Goal: Information Seeking & Learning: Find contact information

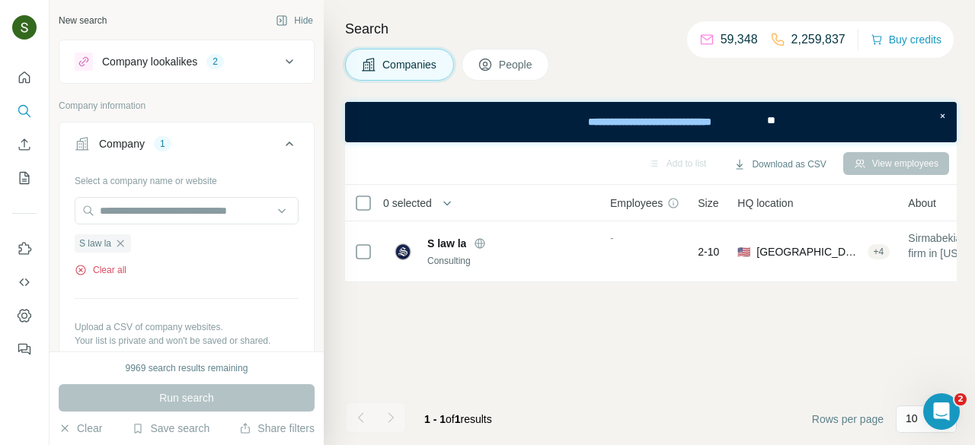
click at [117, 275] on button "Clear all" at bounding box center [101, 270] width 52 height 14
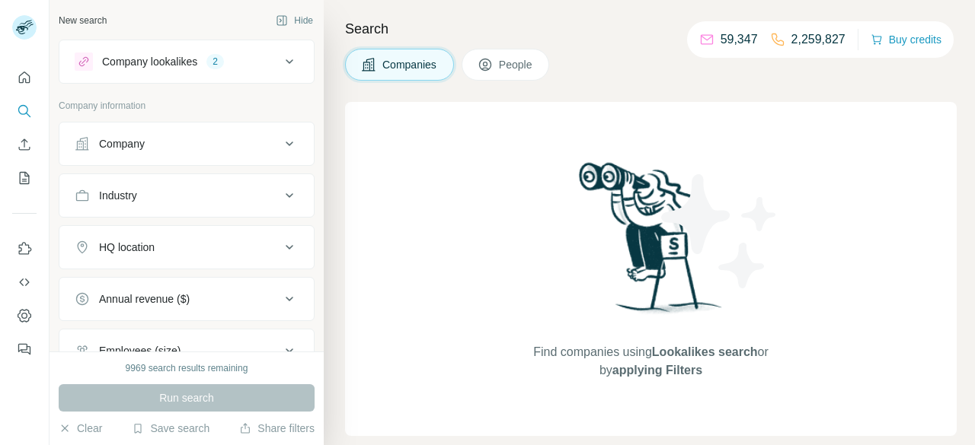
click at [239, 132] on button "Company" at bounding box center [186, 144] width 254 height 37
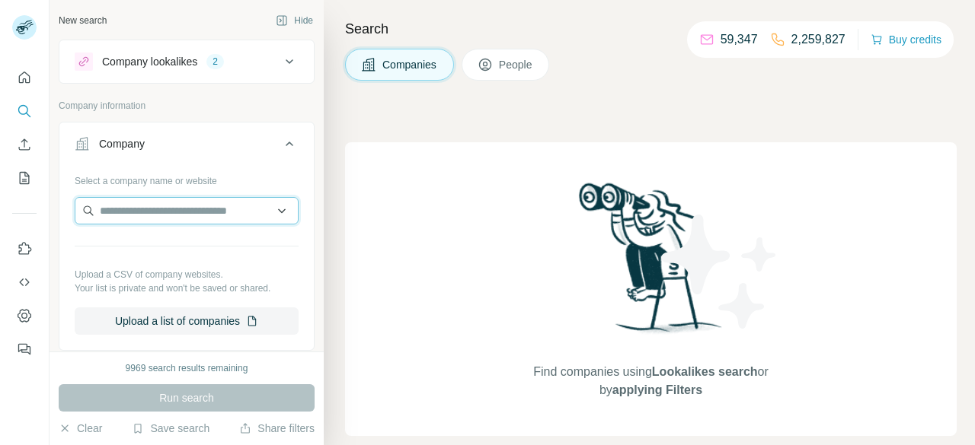
click at [181, 201] on input "text" at bounding box center [187, 210] width 224 height 27
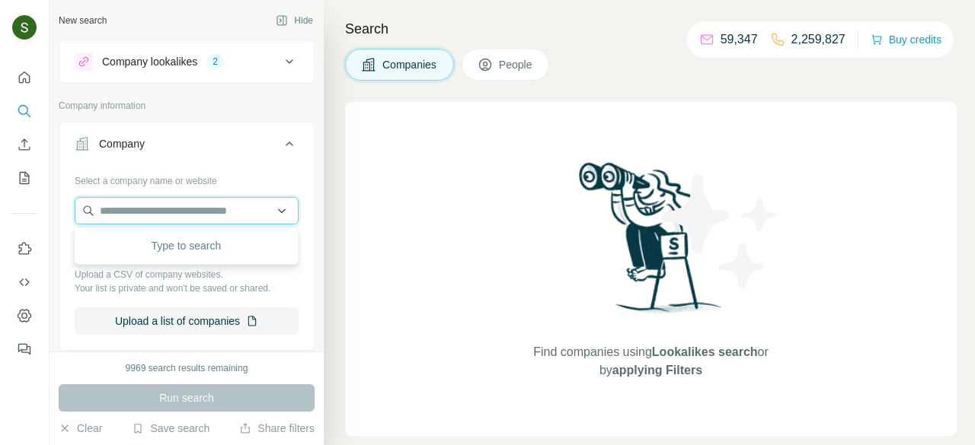
paste input "**********"
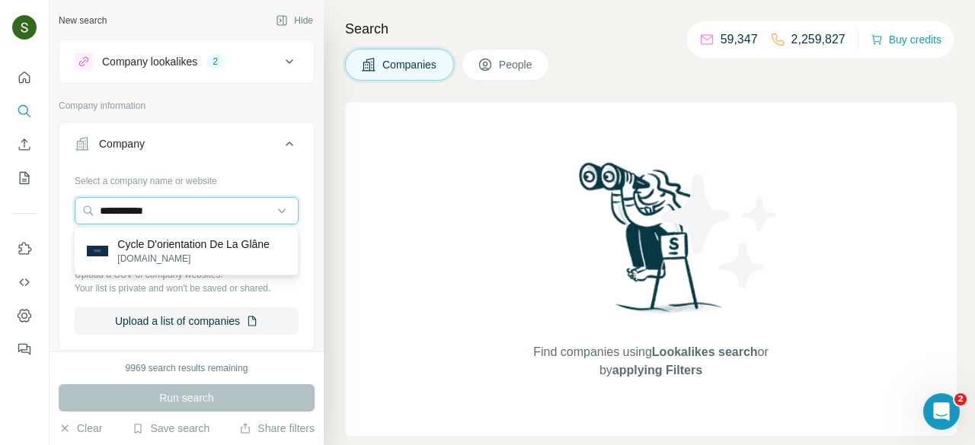
type input "**********"
click at [195, 272] on div "Cycle D'orientation De La Glâne [DOMAIN_NAME]" at bounding box center [186, 251] width 225 height 49
click at [210, 219] on input "**********" at bounding box center [187, 210] width 224 height 27
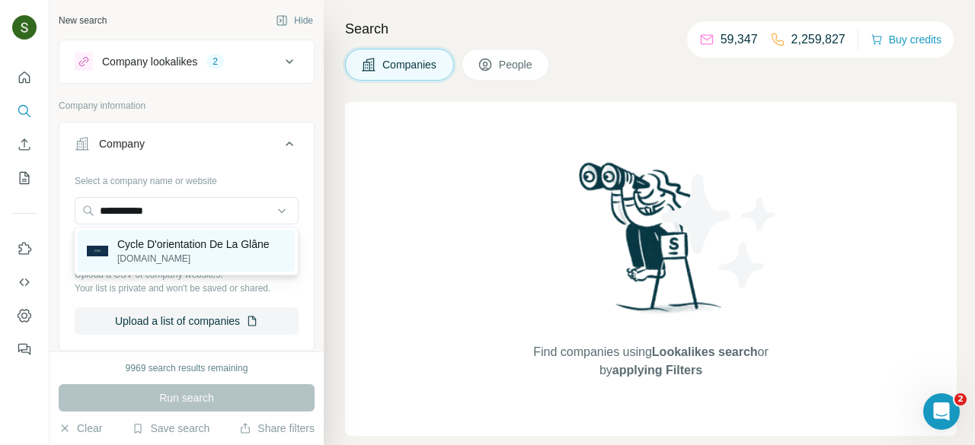
click at [179, 253] on p "[DOMAIN_NAME]" at bounding box center [193, 259] width 152 height 14
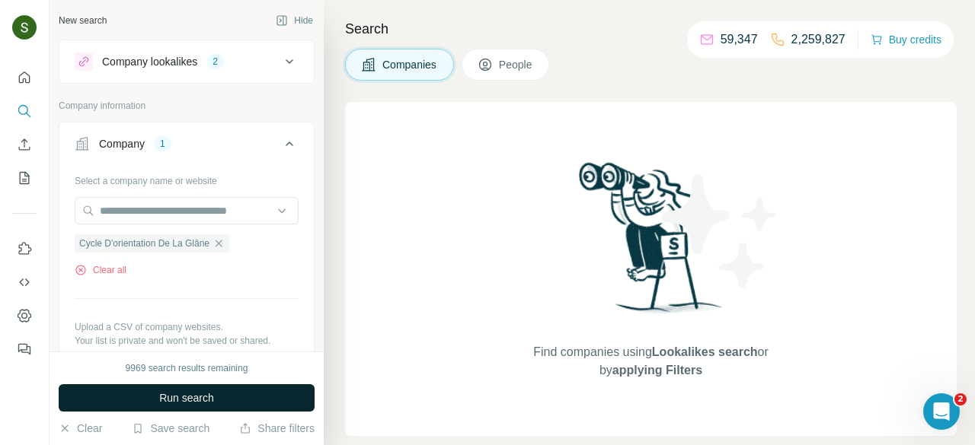
click at [201, 394] on span "Run search" at bounding box center [186, 398] width 55 height 15
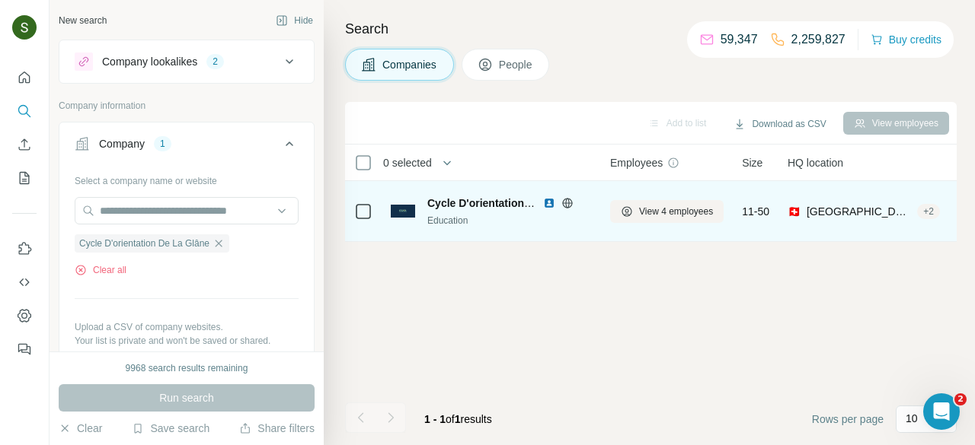
click at [547, 202] on img at bounding box center [549, 203] width 12 height 12
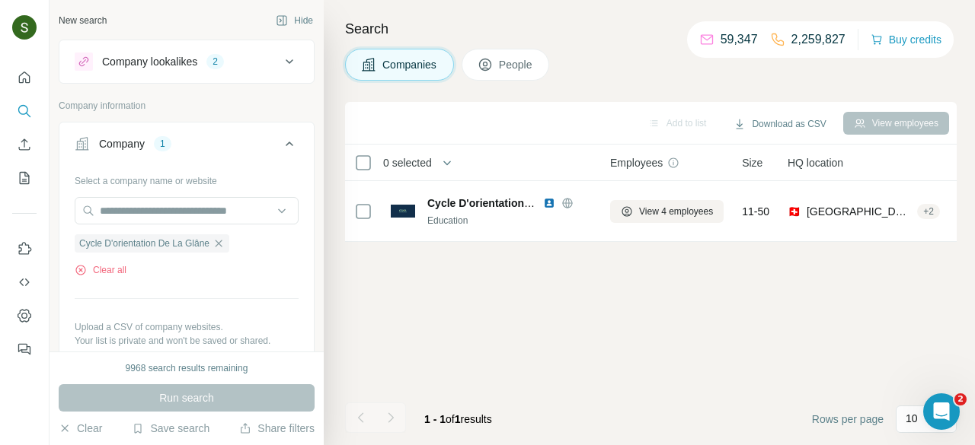
click at [489, 72] on button "People" at bounding box center [505, 65] width 88 height 32
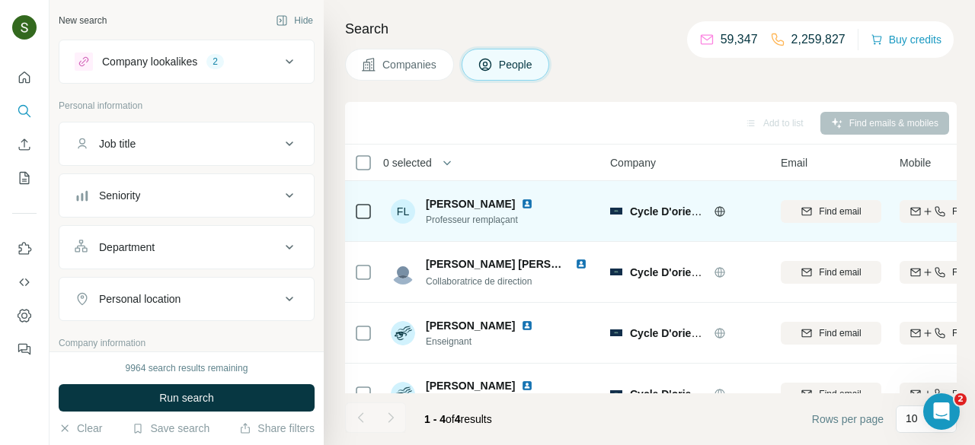
scroll to position [30, 0]
click at [533, 206] on img at bounding box center [527, 204] width 12 height 12
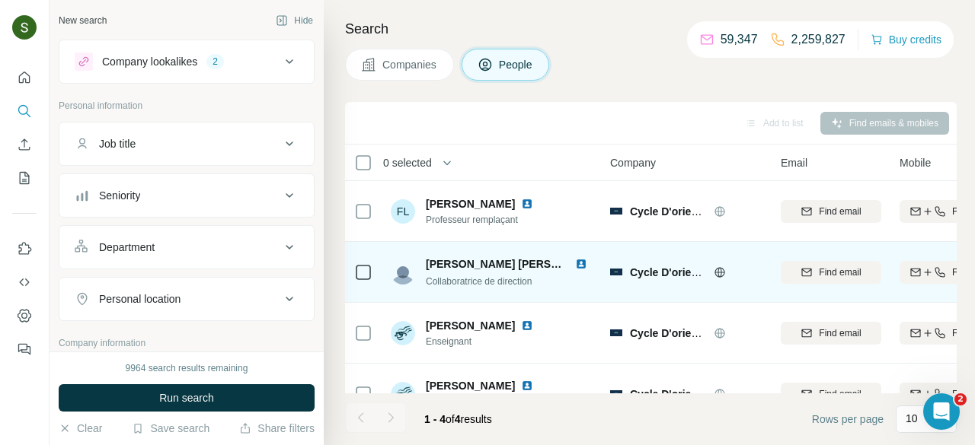
click at [575, 263] on img at bounding box center [581, 264] width 12 height 12
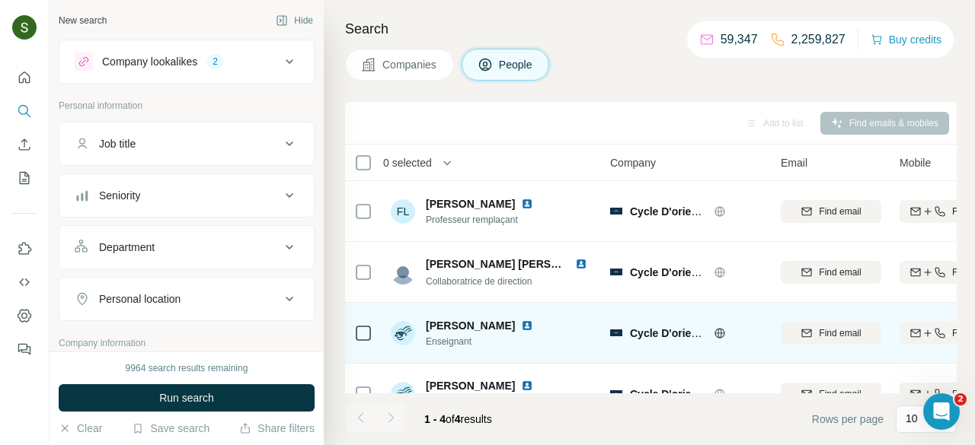
click at [521, 322] on img at bounding box center [527, 326] width 12 height 12
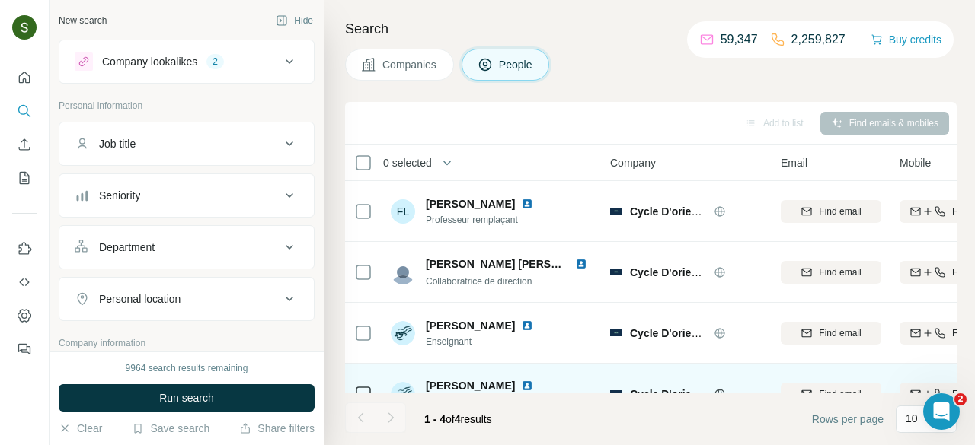
scroll to position [30, 0]
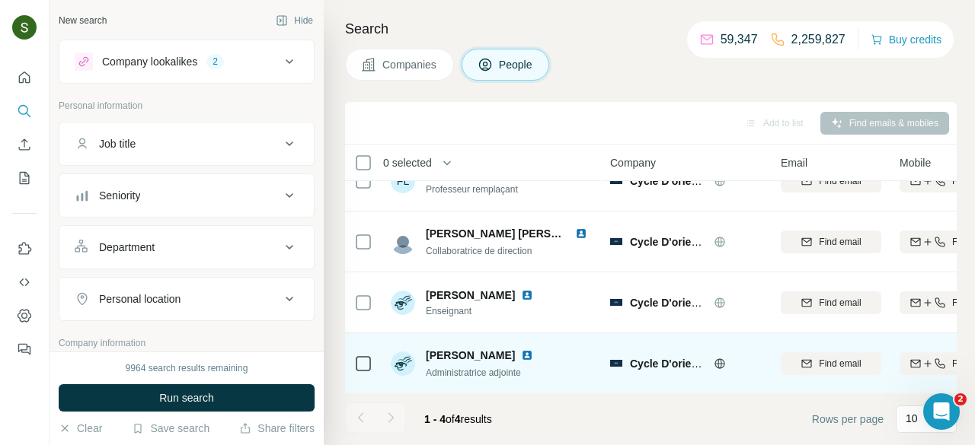
click at [533, 358] on img at bounding box center [527, 356] width 12 height 12
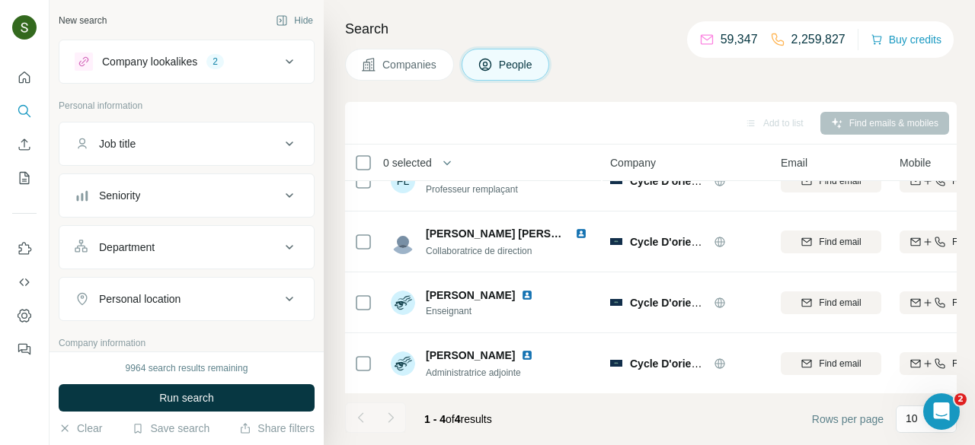
click at [359, 64] on button "Companies" at bounding box center [399, 65] width 109 height 32
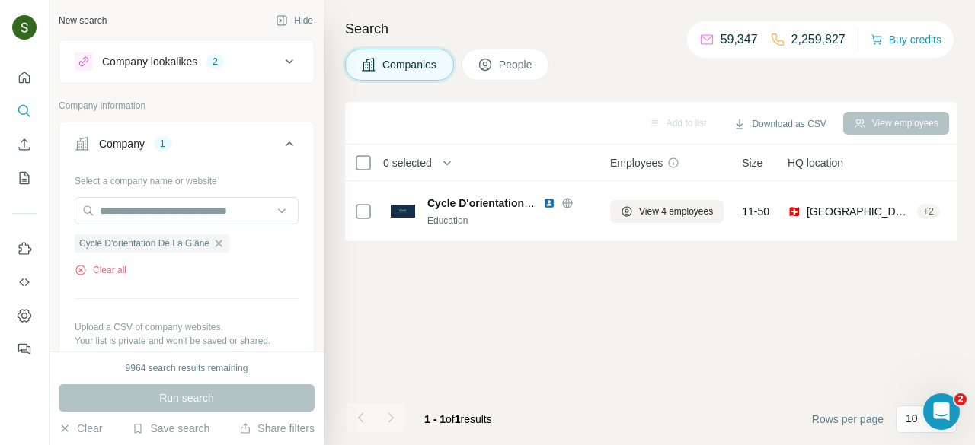
scroll to position [0, 0]
click at [103, 268] on button "Clear all" at bounding box center [101, 270] width 52 height 14
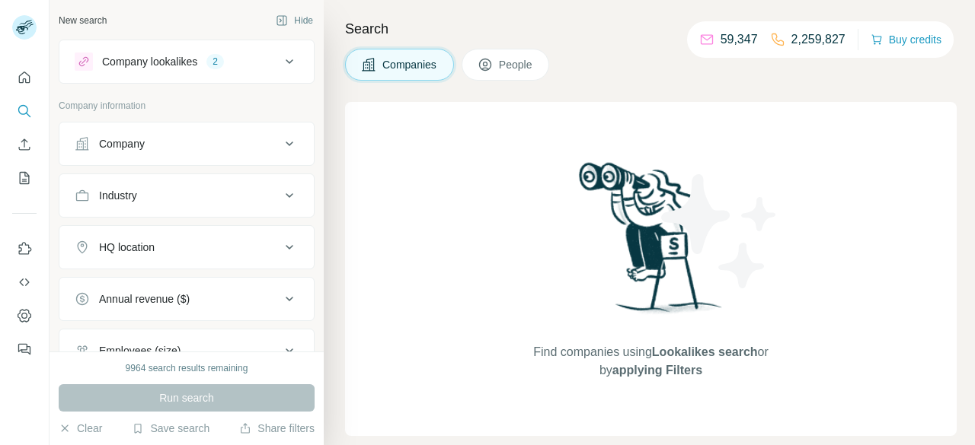
click at [145, 147] on div "Company" at bounding box center [122, 143] width 46 height 15
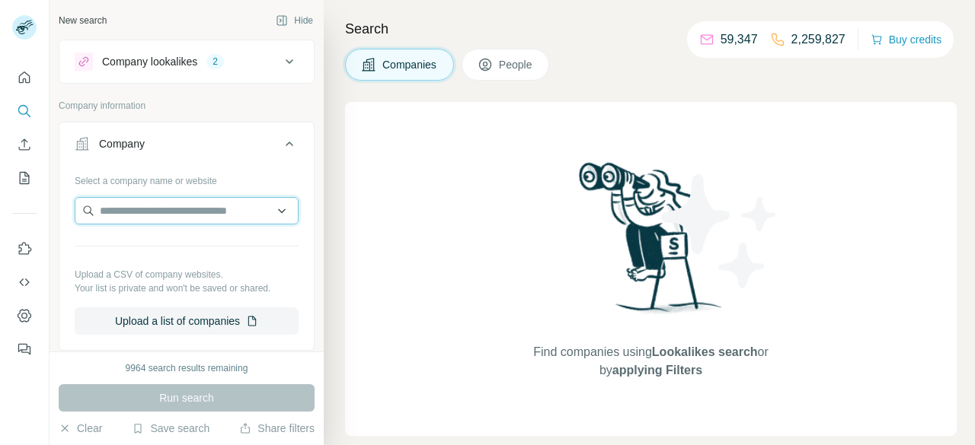
click at [156, 214] on input "text" at bounding box center [187, 210] width 224 height 27
paste input "**********"
click at [142, 206] on input "**********" at bounding box center [187, 210] width 224 height 27
paste input "**********"
type input "**********"
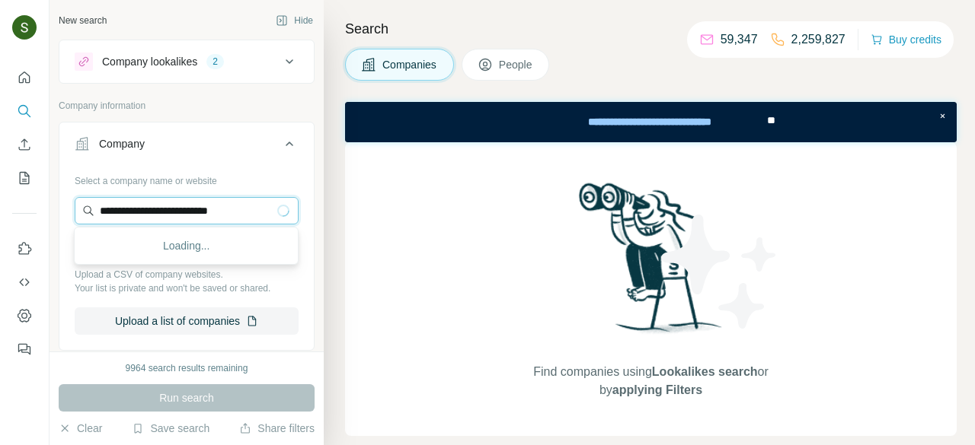
click at [142, 206] on input "**********" at bounding box center [187, 210] width 224 height 27
paste input "**********"
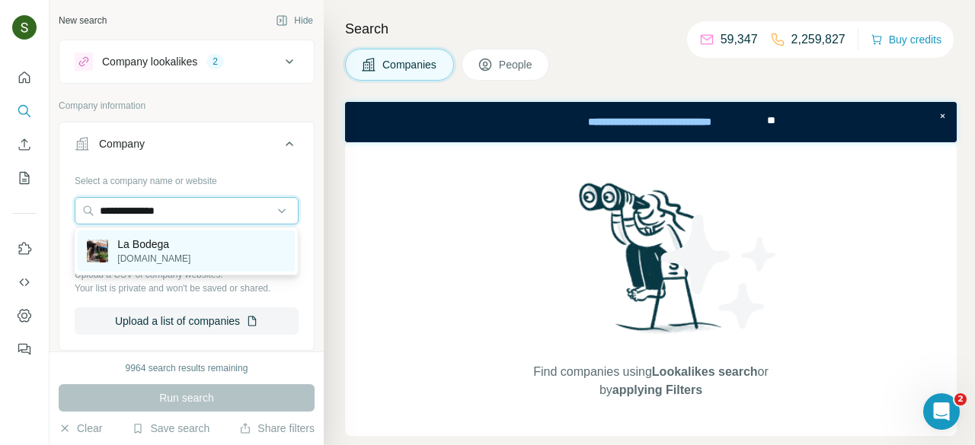
type input "**********"
click at [146, 245] on p "La Bodega" at bounding box center [153, 244] width 73 height 15
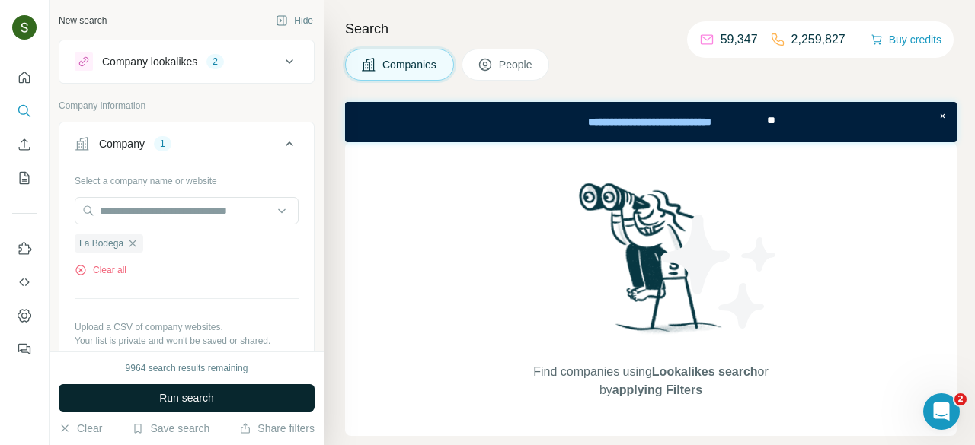
click at [267, 388] on button "Run search" at bounding box center [187, 398] width 256 height 27
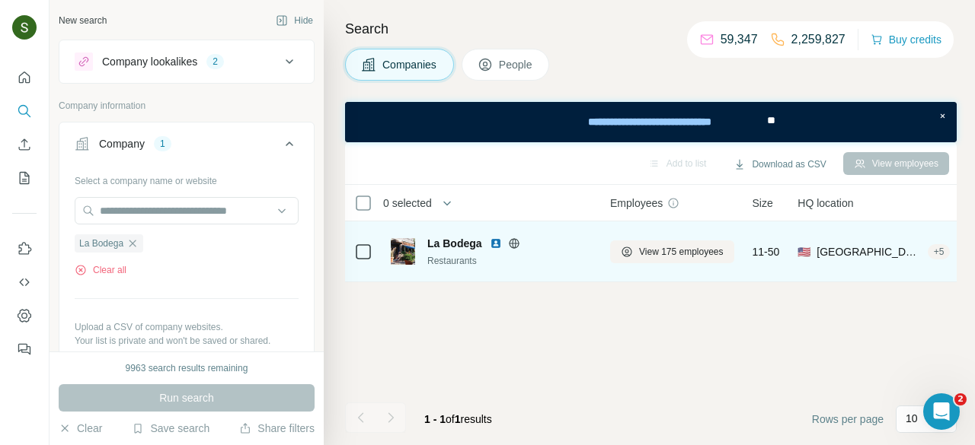
click at [494, 244] on img at bounding box center [496, 244] width 12 height 12
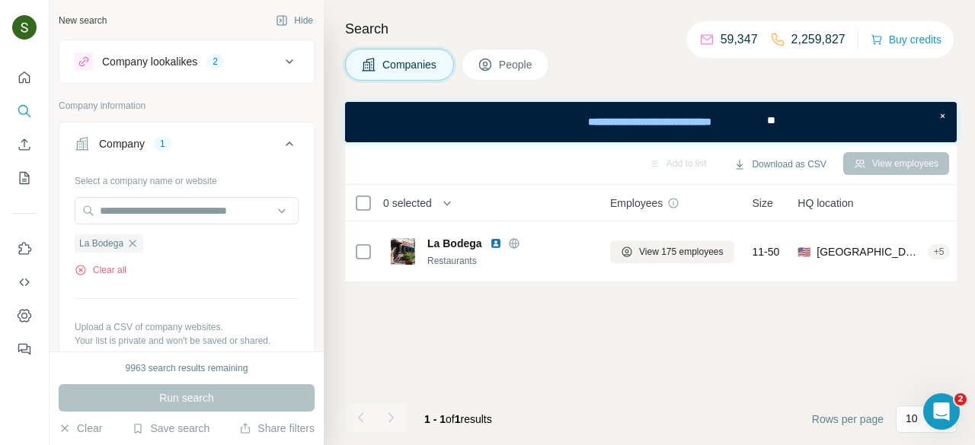
click at [531, 65] on span "People" at bounding box center [516, 64] width 35 height 15
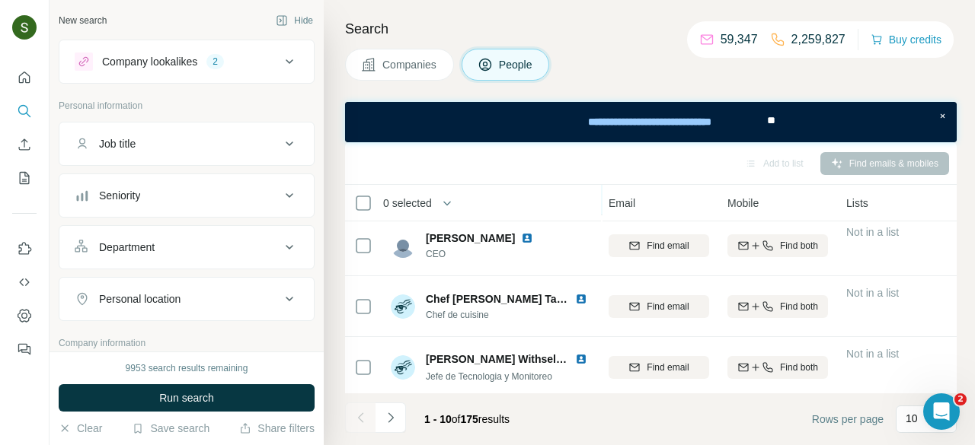
scroll to position [67, 186]
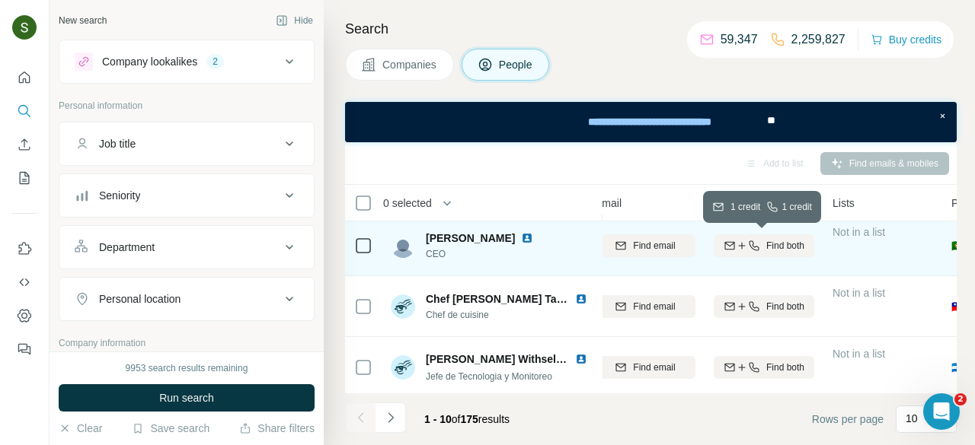
click at [788, 251] on span "Find both" at bounding box center [785, 246] width 38 height 14
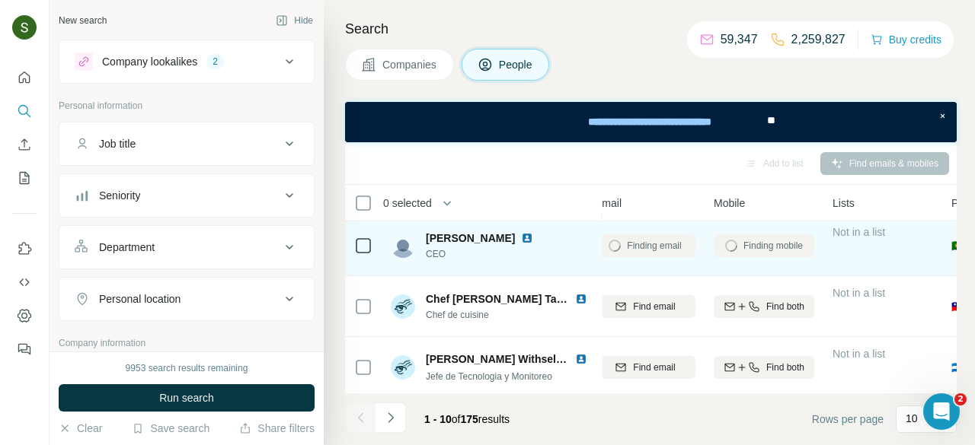
click at [521, 237] on img at bounding box center [527, 238] width 12 height 12
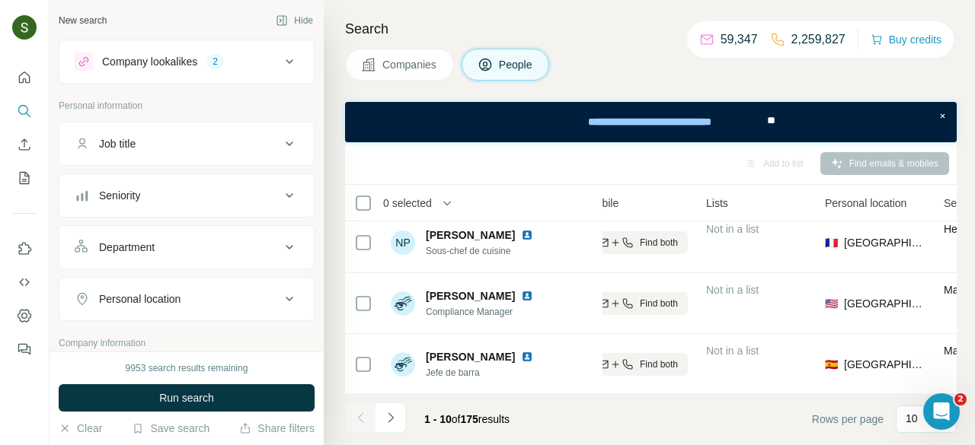
scroll to position [436, 319]
click at [395, 425] on icon "Navigate to next page" at bounding box center [390, 417] width 15 height 15
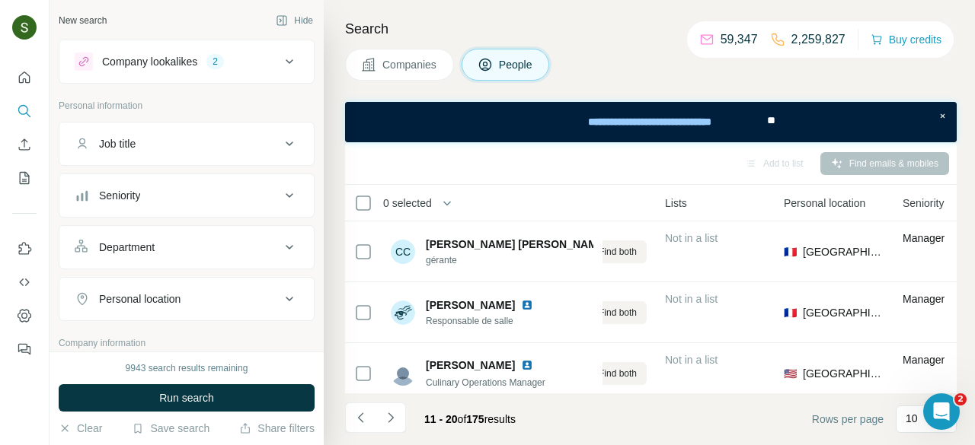
scroll to position [436, 353]
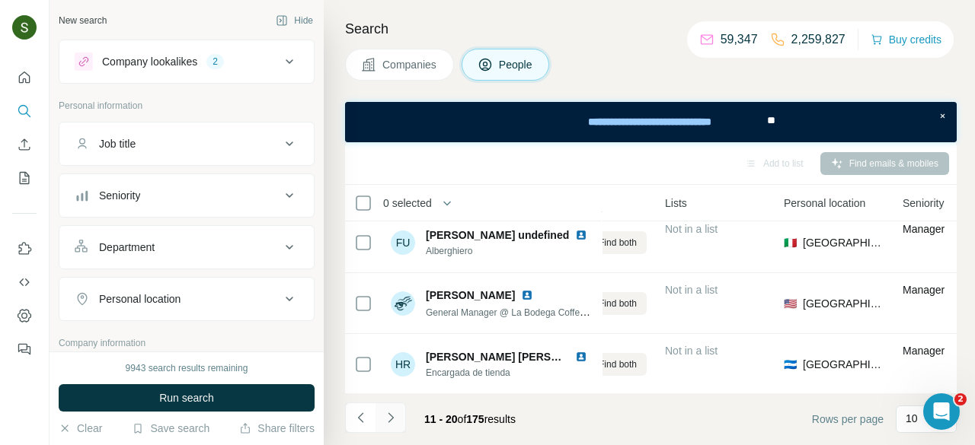
click at [391, 429] on button "Navigate to next page" at bounding box center [390, 418] width 30 height 30
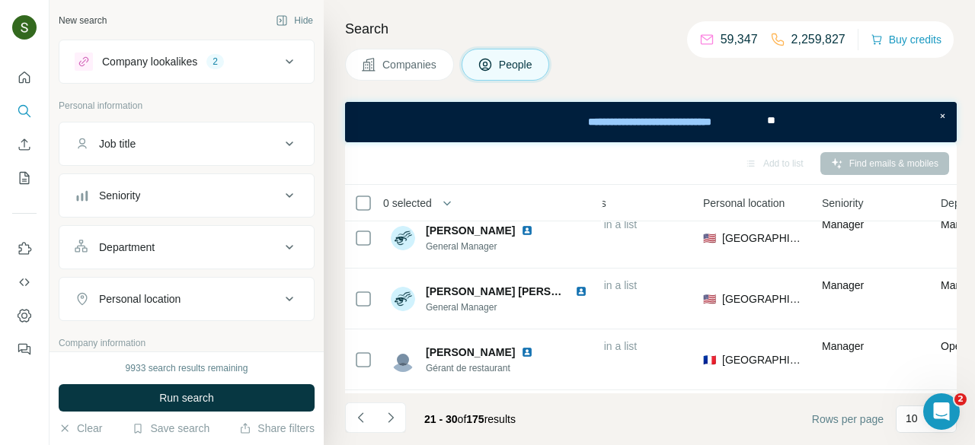
scroll to position [436, 436]
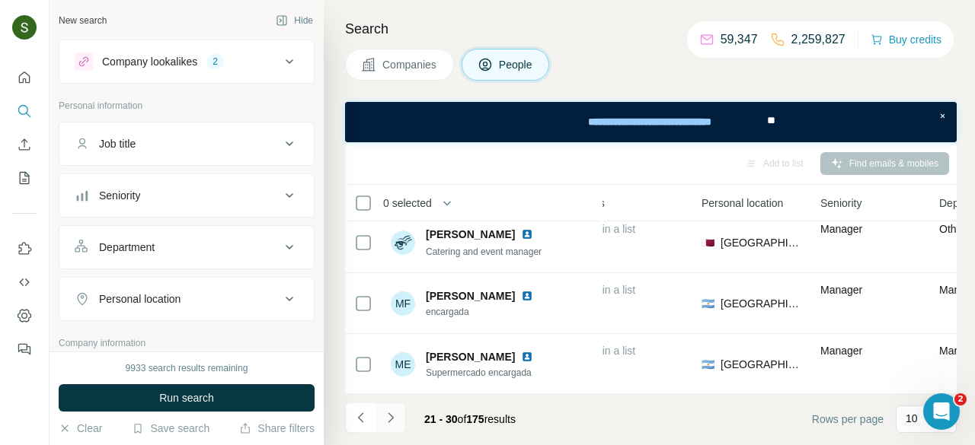
click at [392, 424] on icon "Navigate to next page" at bounding box center [390, 417] width 15 height 15
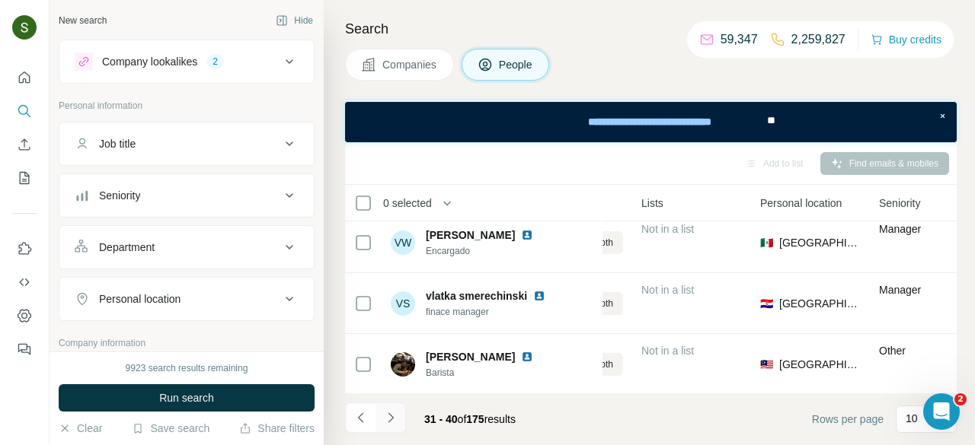
scroll to position [436, 378]
click at [384, 416] on icon "Navigate to next page" at bounding box center [390, 417] width 15 height 15
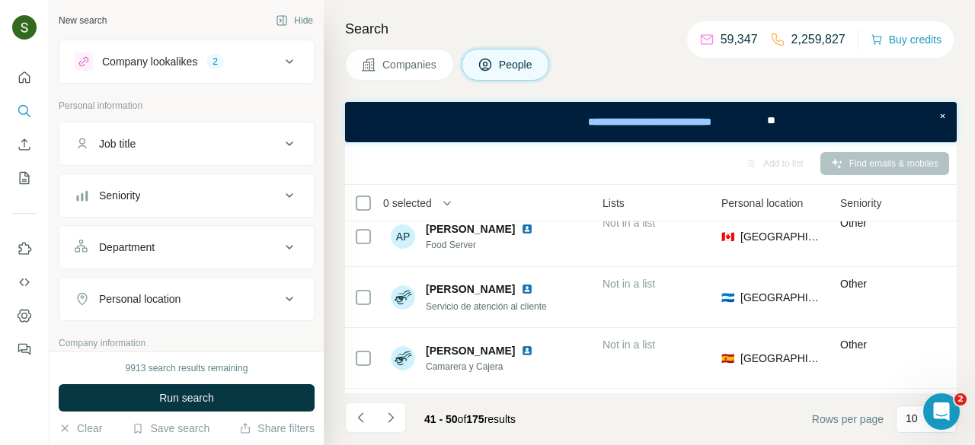
scroll to position [436, 416]
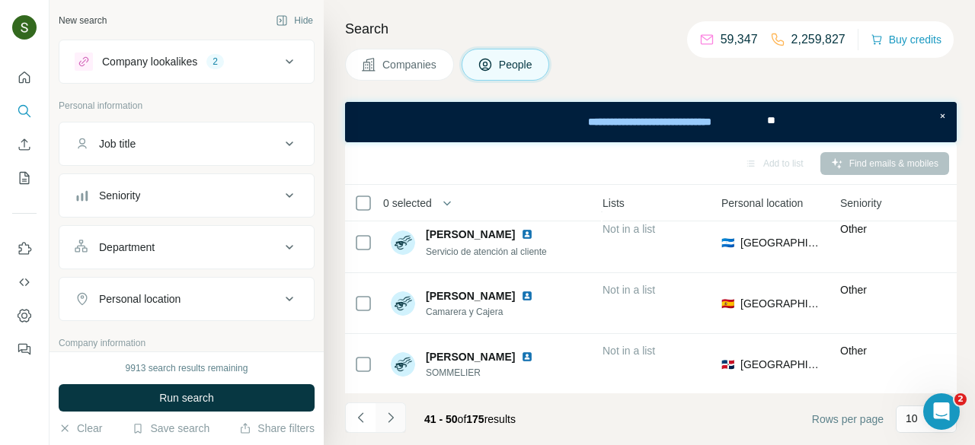
click at [399, 423] on button "Navigate to next page" at bounding box center [390, 418] width 30 height 30
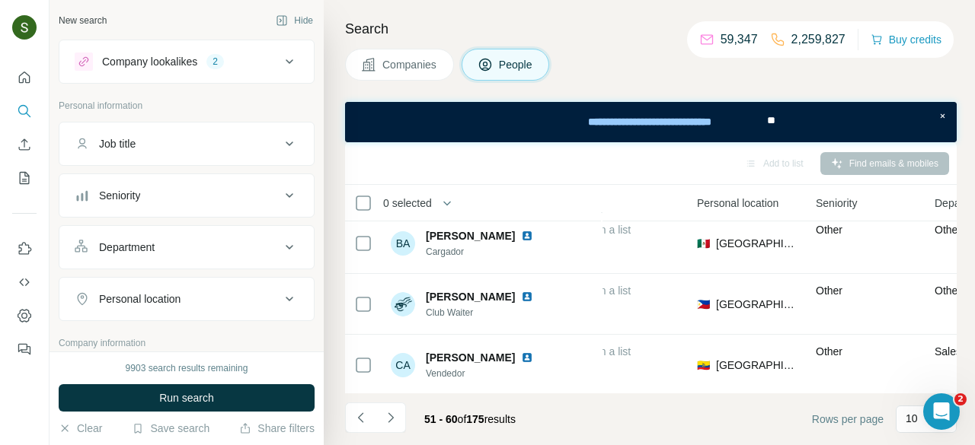
scroll to position [436, 440]
click at [385, 421] on icon "Navigate to next page" at bounding box center [390, 417] width 15 height 15
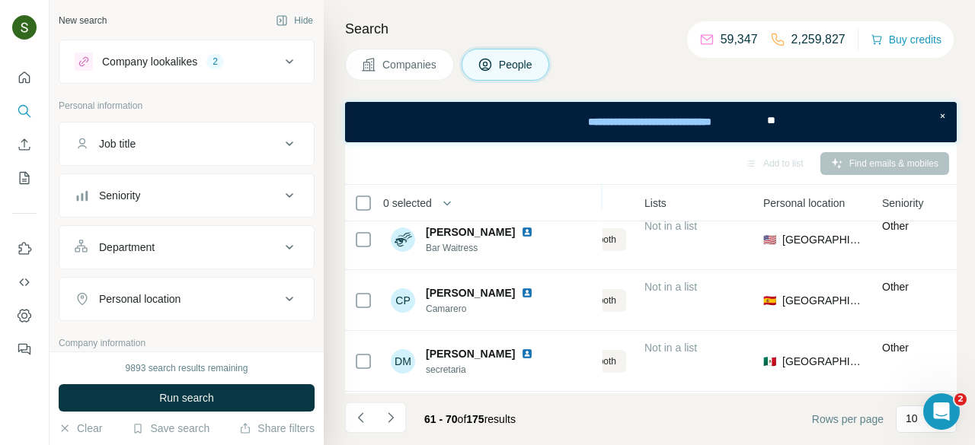
scroll to position [436, 375]
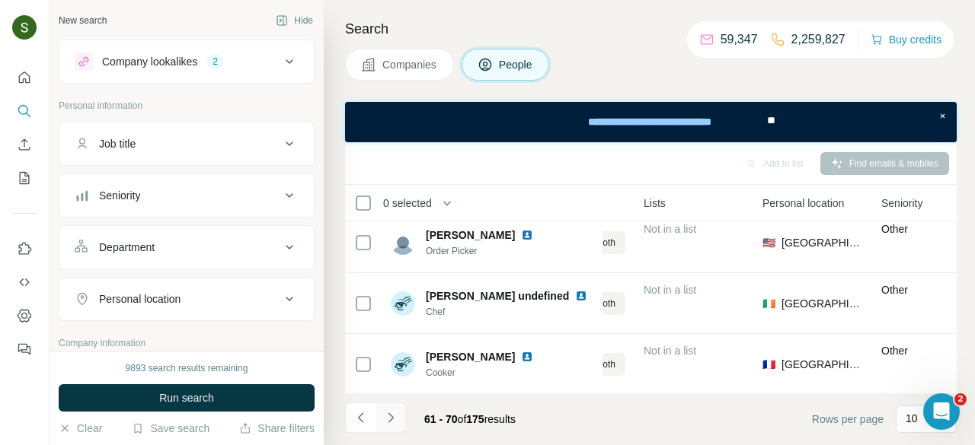
click at [390, 421] on icon "Navigate to next page" at bounding box center [390, 417] width 15 height 15
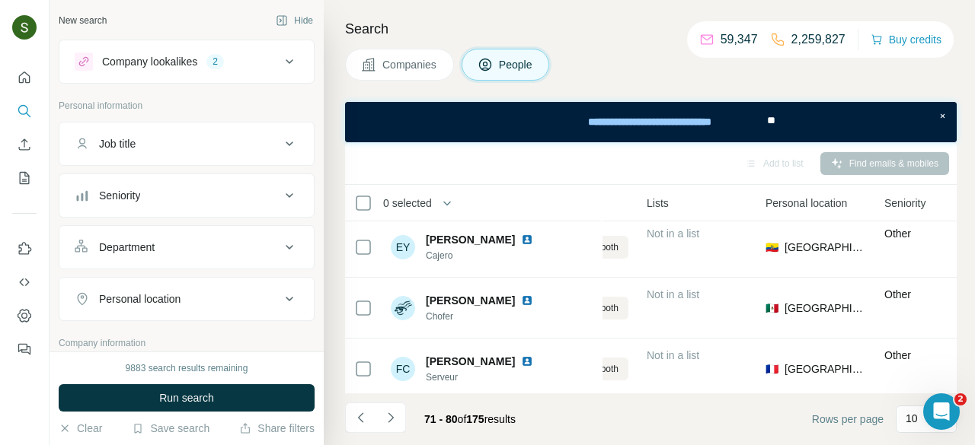
scroll to position [5, 381]
